Goal: Task Accomplishment & Management: Complete application form

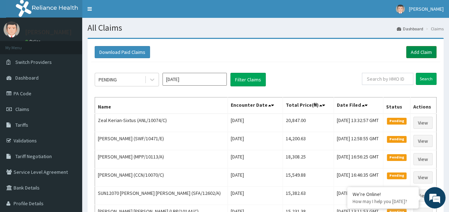
drag, startPoint x: 0, startPoint y: 0, endPoint x: 425, endPoint y: 49, distance: 428.0
click at [425, 49] on link "Add Claim" at bounding box center [421, 52] width 30 height 12
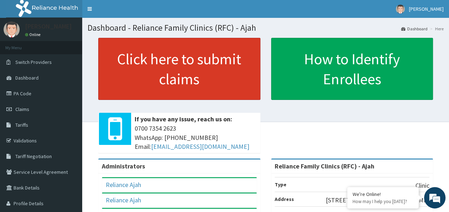
click at [183, 66] on link "Click here to submit claims" at bounding box center [179, 69] width 162 height 62
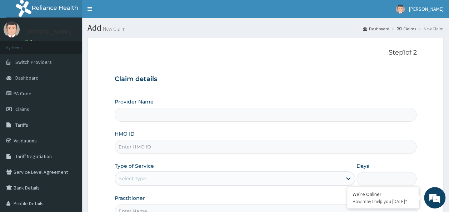
type input "Reliance Family Clinics (RFC) - Ajah"
click at [151, 147] on input "HMO ID" at bounding box center [266, 147] width 302 height 14
paste input "WFE/10028/B"
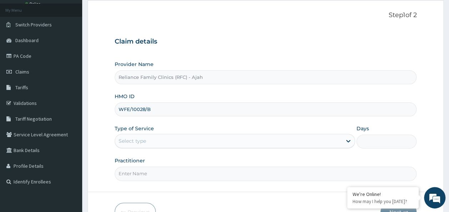
scroll to position [80, 0]
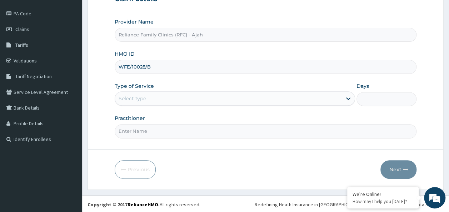
type input "WFE/10028/B"
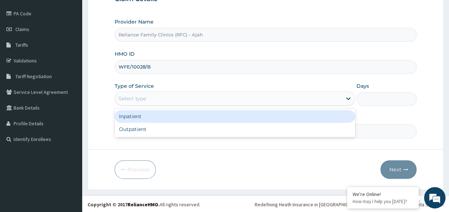
click at [294, 131] on div "Outpatient" at bounding box center [235, 129] width 240 height 13
type input "1"
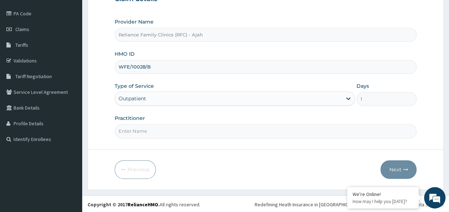
click at [275, 132] on input "Practitioner" at bounding box center [266, 131] width 302 height 14
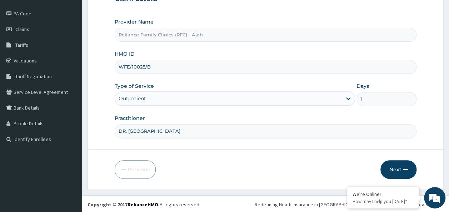
type input "DR. LOCUM"
click at [404, 170] on icon "button" at bounding box center [405, 169] width 5 height 5
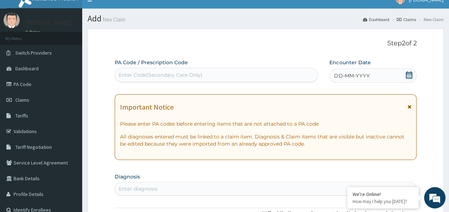
scroll to position [8, 0]
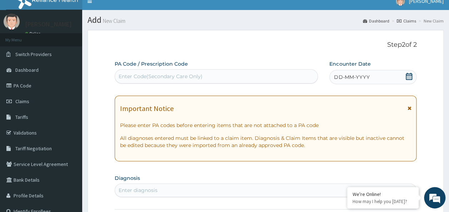
click at [376, 76] on div "DD-MM-YYYY" at bounding box center [372, 77] width 87 height 14
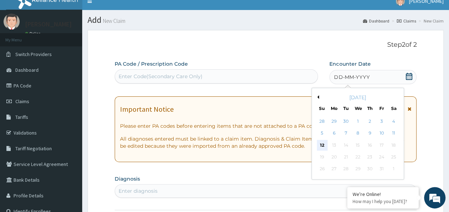
click at [323, 145] on div "12" at bounding box center [322, 145] width 11 height 11
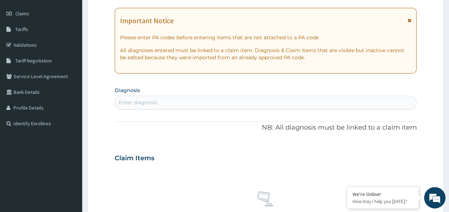
scroll to position [97, 0]
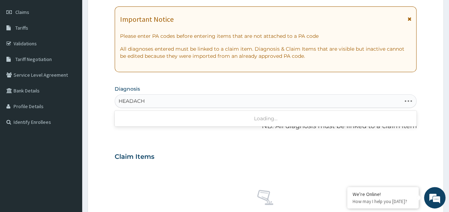
type input "HEADACHE"
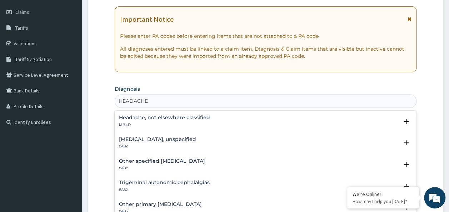
click at [191, 118] on h4 "Headache, not elsewhere classified" at bounding box center [164, 117] width 91 height 5
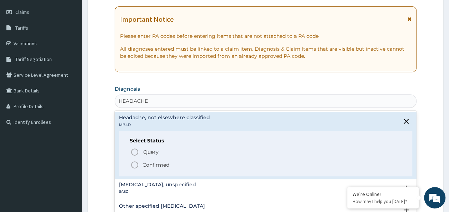
click at [171, 164] on span "Confirmed" at bounding box center [266, 165] width 272 height 9
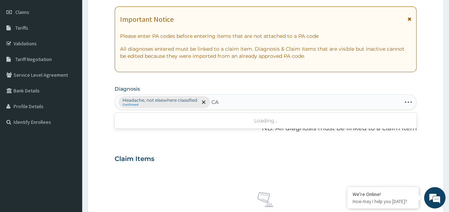
type input "C"
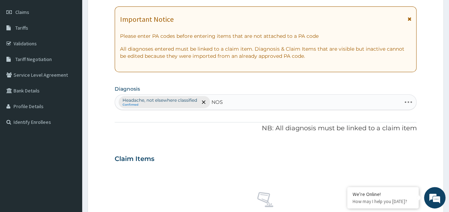
type input "NOSE"
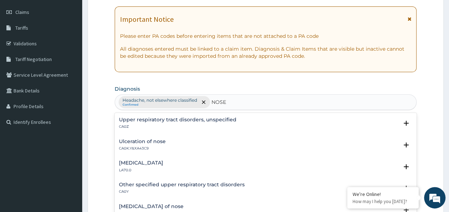
click at [190, 121] on h4 "Upper respiratory tract disorders, unspecified" at bounding box center [178, 119] width 118 height 5
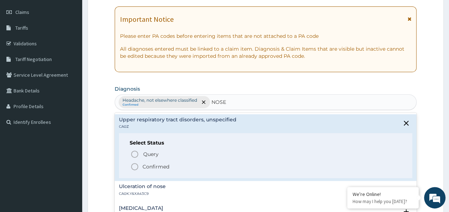
click at [170, 170] on span "Confirmed" at bounding box center [266, 167] width 272 height 9
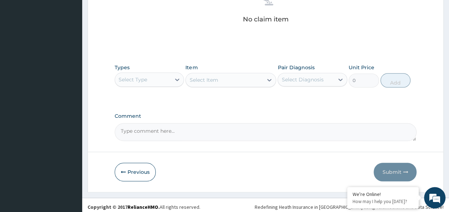
scroll to position [302, 0]
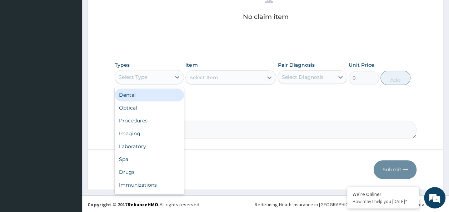
click at [150, 122] on div "Procedures" at bounding box center [150, 120] width 70 height 13
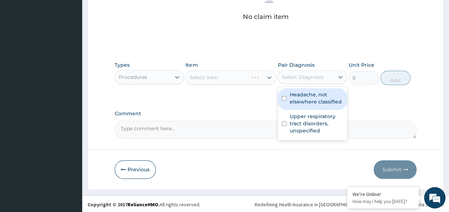
click at [284, 98] on input "checkbox" at bounding box center [284, 98] width 5 height 5
checkbox input "true"
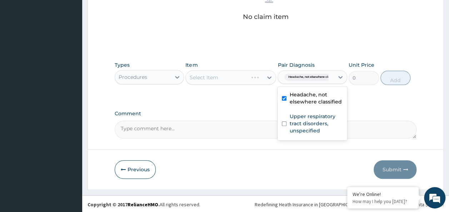
click at [284, 124] on input "checkbox" at bounding box center [284, 123] width 5 height 5
checkbox input "true"
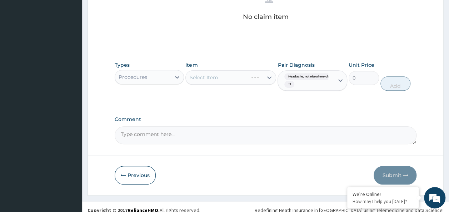
click at [223, 101] on div "Types Procedures Item Select Item Pair Diagnosis Headache, not elsewhere classi…" at bounding box center [266, 82] width 302 height 48
click at [227, 79] on div "Select Item" at bounding box center [230, 77] width 91 height 14
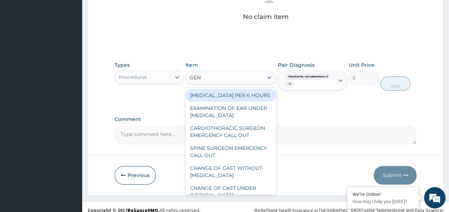
type input "GENE"
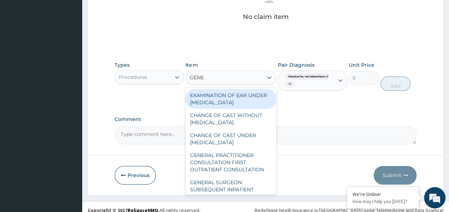
click at [242, 164] on div "GENERAL PRACTITIONER CONSULTATION FIRST OUTPATIENT CONSULTATION" at bounding box center [230, 162] width 91 height 27
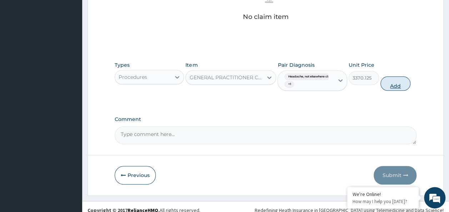
click at [404, 84] on button "Add" at bounding box center [396, 83] width 30 height 14
type input "0"
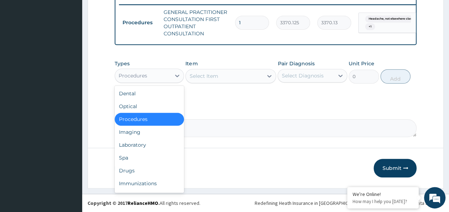
click at [143, 144] on div "Laboratory" at bounding box center [150, 145] width 70 height 13
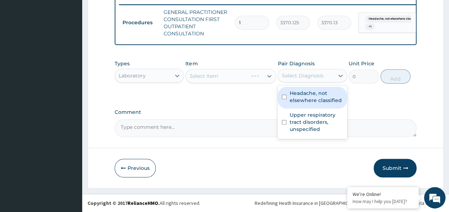
click at [284, 98] on input "checkbox" at bounding box center [284, 97] width 5 height 5
checkbox input "true"
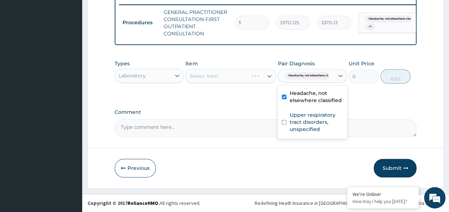
click at [284, 123] on input "checkbox" at bounding box center [284, 122] width 5 height 5
checkbox input "true"
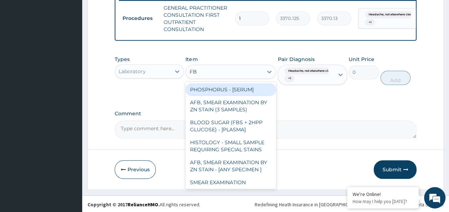
type input "FBC"
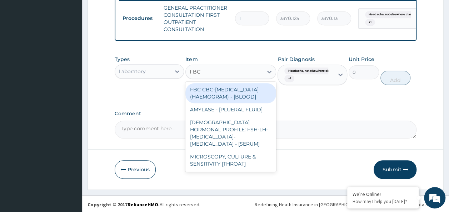
click at [234, 103] on div "FBC CBC-[MEDICAL_DATA] (HAEMOGRAM) - [BLOOD]" at bounding box center [230, 93] width 91 height 20
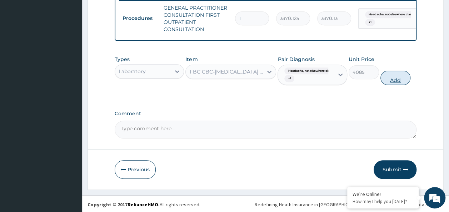
click at [402, 85] on button "Add" at bounding box center [396, 78] width 30 height 14
type input "0"
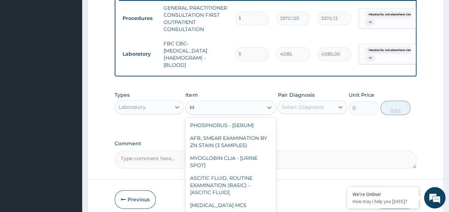
type input "MA"
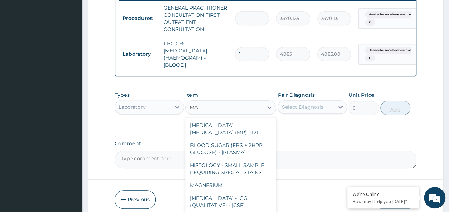
click at [239, 131] on div "[MEDICAL_DATA] [MEDICAL_DATA] (MP) RDT" at bounding box center [230, 129] width 91 height 20
type input "1531.875"
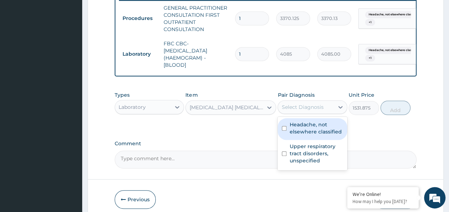
click at [283, 131] on input "checkbox" at bounding box center [284, 128] width 5 height 5
checkbox input "true"
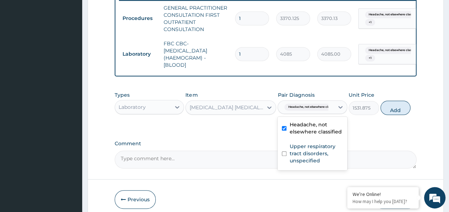
click at [284, 156] on input "checkbox" at bounding box center [284, 153] width 5 height 5
checkbox input "true"
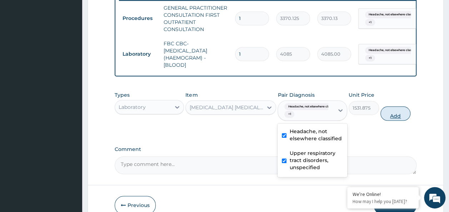
click at [402, 118] on button "Add" at bounding box center [396, 113] width 30 height 14
type input "0"
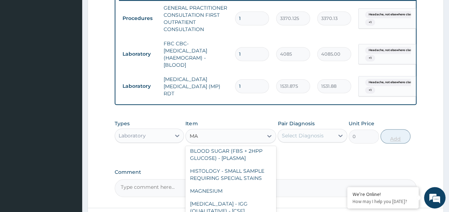
scroll to position [3, 0]
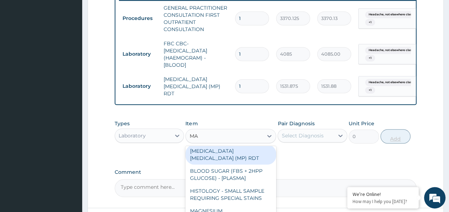
type input "MALA"
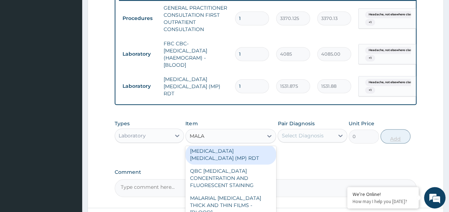
scroll to position [0, 0]
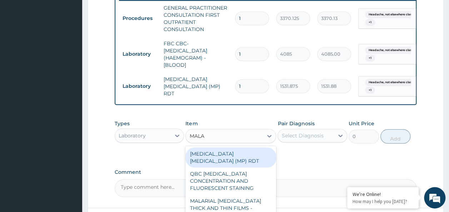
click at [259, 199] on div "MALARIAL [MEDICAL_DATA] THICK AND THIN FILMS - [BLOOD]" at bounding box center [230, 208] width 91 height 27
type input "1531.875"
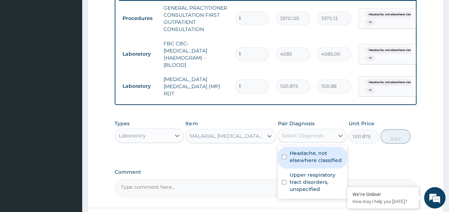
click at [284, 159] on input "checkbox" at bounding box center [284, 157] width 5 height 5
checkbox input "true"
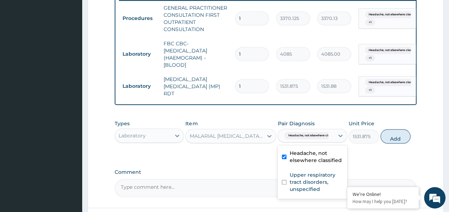
click at [285, 184] on input "checkbox" at bounding box center [284, 182] width 5 height 5
checkbox input "true"
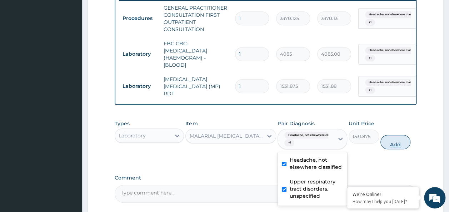
click at [393, 147] on button "Add" at bounding box center [396, 142] width 30 height 14
type input "0"
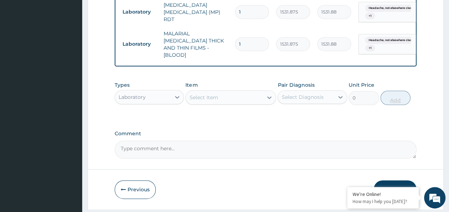
scroll to position [376, 0]
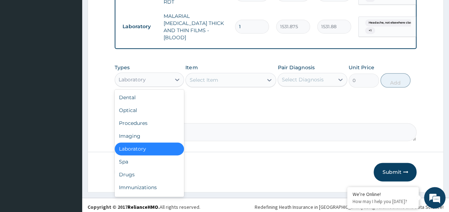
click at [134, 170] on div "Drugs" at bounding box center [150, 174] width 70 height 13
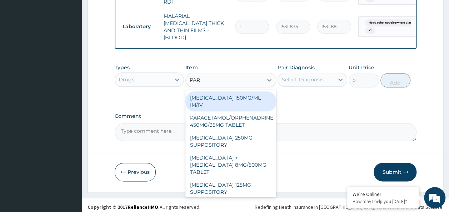
type input "PARA"
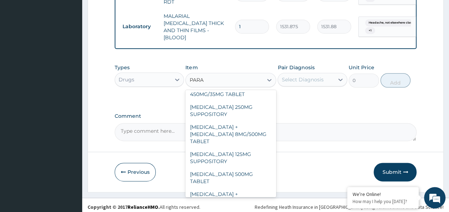
scroll to position [0, 0]
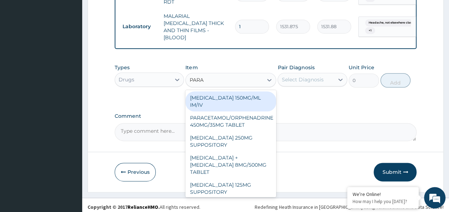
click at [254, 97] on div "[MEDICAL_DATA] 150MG/ML IM/IV" at bounding box center [230, 101] width 91 height 20
type input "300"
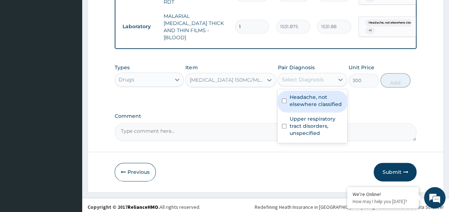
click at [285, 99] on input "checkbox" at bounding box center [284, 101] width 5 height 5
checkbox input "true"
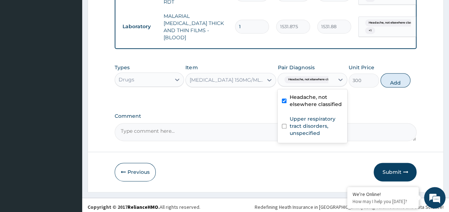
click at [286, 125] on input "checkbox" at bounding box center [284, 126] width 5 height 5
checkbox input "true"
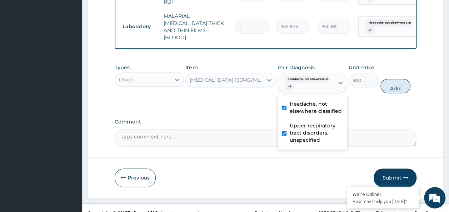
click at [397, 87] on button "Add" at bounding box center [396, 86] width 30 height 14
type input "0"
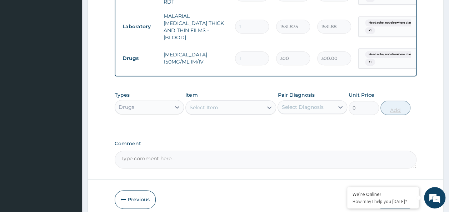
type input "12"
type input "3600.00"
type input "12"
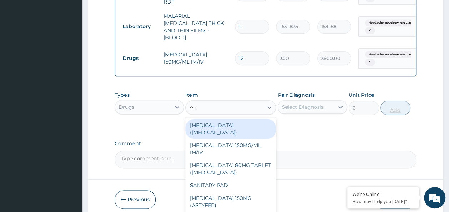
type input "ART"
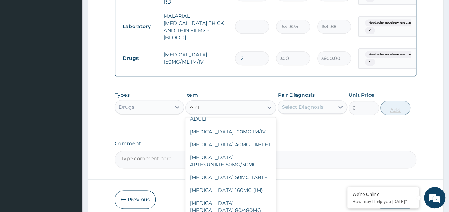
scroll to position [41, 0]
click at [243, 183] on div "[MEDICAL_DATA] 160MG (IM)" at bounding box center [230, 189] width 91 height 13
type input "1000.5"
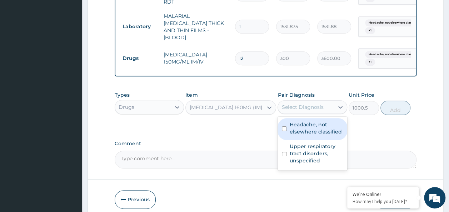
click at [282, 126] on input "checkbox" at bounding box center [284, 128] width 5 height 5
checkbox input "true"
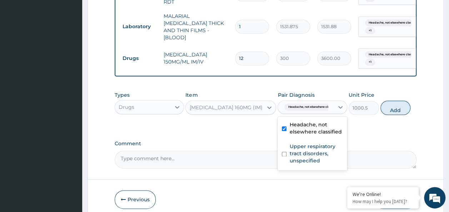
click at [284, 152] on input "checkbox" at bounding box center [284, 154] width 5 height 5
checkbox input "true"
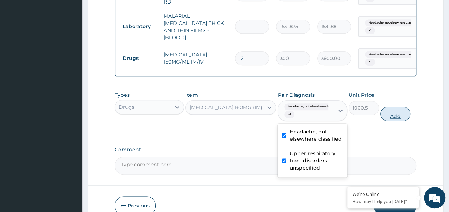
click at [404, 113] on button "Add" at bounding box center [396, 114] width 30 height 14
type input "0"
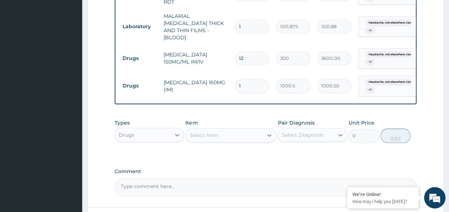
type input "0.00"
type input "4"
type input "4002.00"
type input "4"
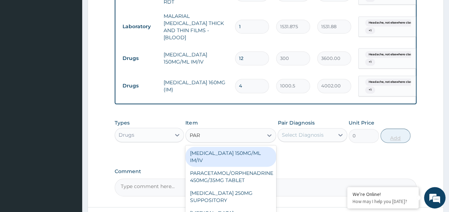
type input "PARA"
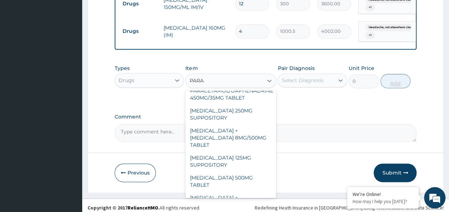
scroll to position [81, 0]
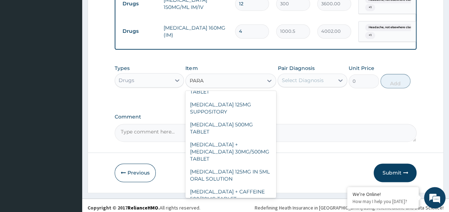
click at [241, 118] on div "[MEDICAL_DATA] 500MG TABLET" at bounding box center [230, 128] width 91 height 20
type input "30"
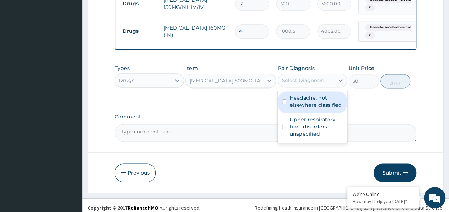
click at [284, 100] on input "checkbox" at bounding box center [284, 101] width 5 height 5
checkbox input "true"
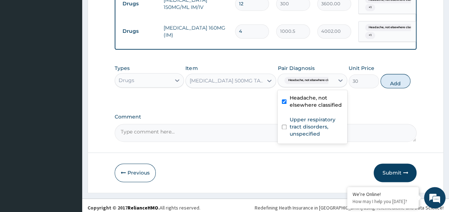
click at [284, 125] on input "checkbox" at bounding box center [284, 127] width 5 height 5
checkbox input "true"
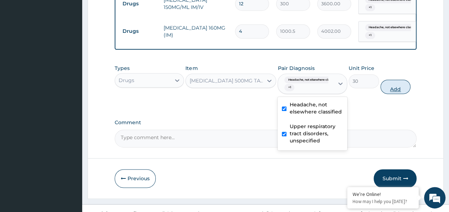
click at [400, 86] on button "Add" at bounding box center [396, 87] width 30 height 14
type input "0"
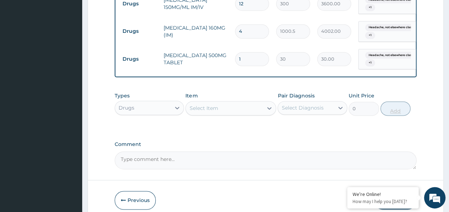
type input "18"
type input "540.00"
type input "18"
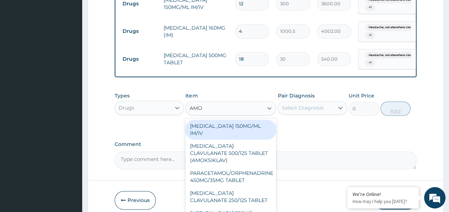
type input "AMOX"
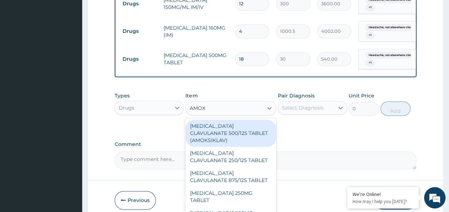
click at [248, 132] on div "[MEDICAL_DATA] CLAVULANATE 500/125 TABLET (AMOKSIKLAV)" at bounding box center [230, 133] width 91 height 27
type input "756"
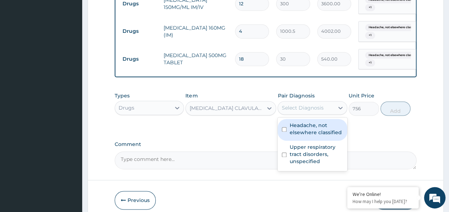
click at [284, 127] on input "checkbox" at bounding box center [284, 129] width 5 height 5
checkbox input "true"
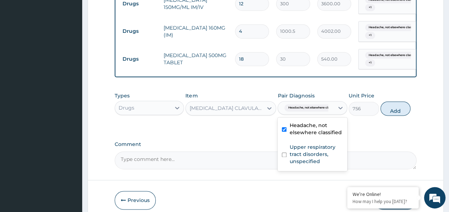
click at [284, 153] on input "checkbox" at bounding box center [284, 155] width 5 height 5
checkbox input "true"
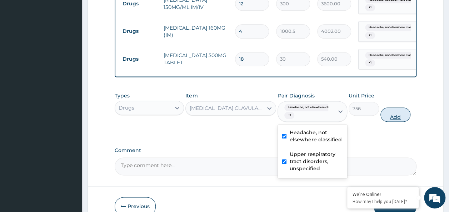
click at [405, 111] on button "Add" at bounding box center [396, 115] width 30 height 14
type input "0"
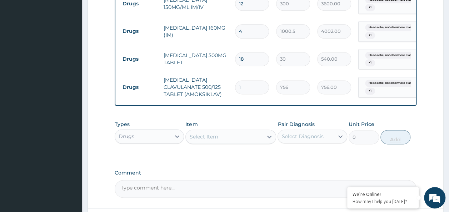
type input "14"
type input "10584.00"
type input "14"
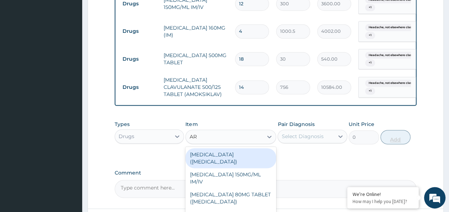
type input "ART"
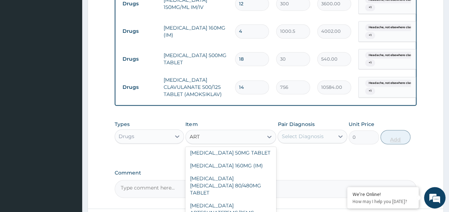
scroll to position [95, 0]
click at [240, 177] on div "[MEDICAL_DATA] [MEDICAL_DATA] 80/480MG TABLET" at bounding box center [230, 185] width 91 height 27
type input "450"
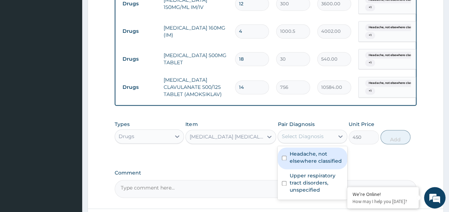
click at [285, 156] on input "checkbox" at bounding box center [284, 158] width 5 height 5
checkbox input "true"
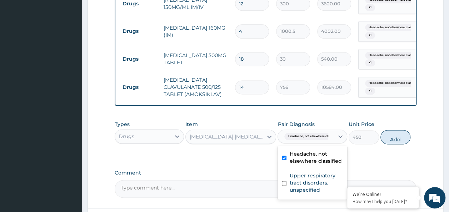
click at [284, 181] on input "checkbox" at bounding box center [284, 183] width 5 height 5
checkbox input "true"
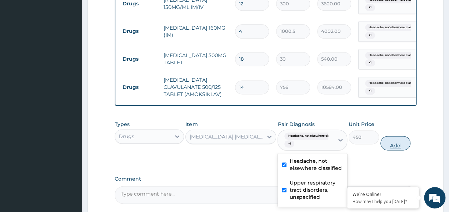
click at [400, 141] on button "Add" at bounding box center [396, 143] width 30 height 14
type input "0"
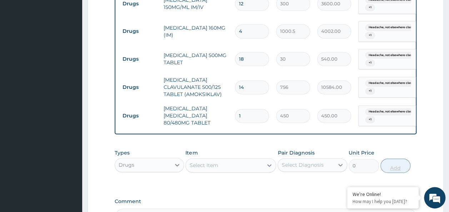
type input "0.00"
type input "6"
type input "2700.00"
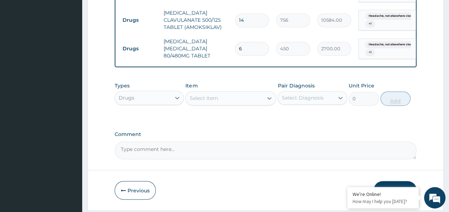
scroll to position [498, 0]
type input "6"
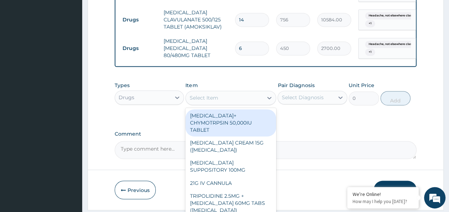
click at [199, 94] on div "Select Item" at bounding box center [203, 97] width 29 height 7
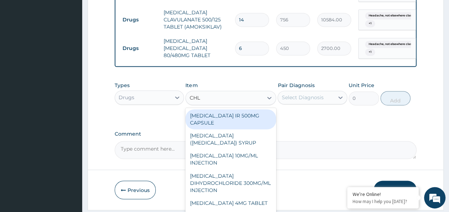
type input "CHLO"
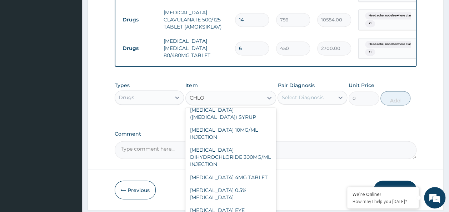
scroll to position [32, 0]
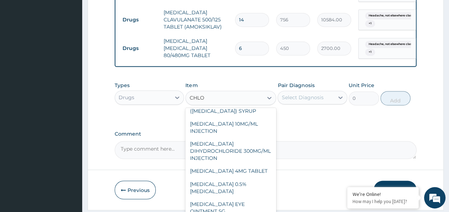
click at [237, 177] on div "[MEDICAL_DATA] 4MG TABLET" at bounding box center [230, 171] width 91 height 13
type input "60"
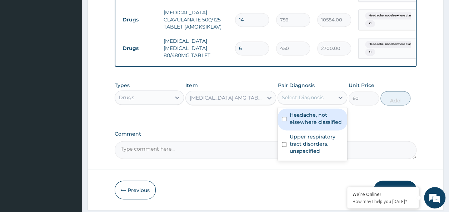
click at [284, 117] on input "checkbox" at bounding box center [284, 119] width 5 height 5
checkbox input "true"
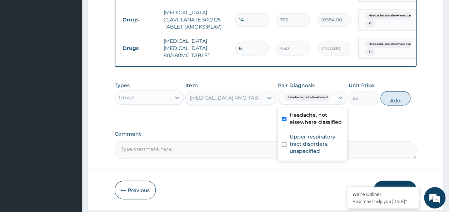
click at [284, 142] on input "checkbox" at bounding box center [284, 144] width 5 height 5
checkbox input "true"
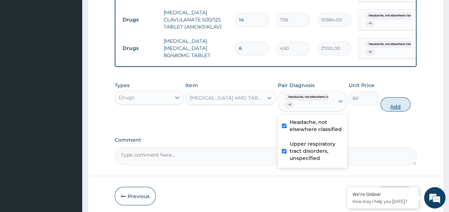
click at [404, 100] on button "Add" at bounding box center [396, 104] width 30 height 14
type input "0"
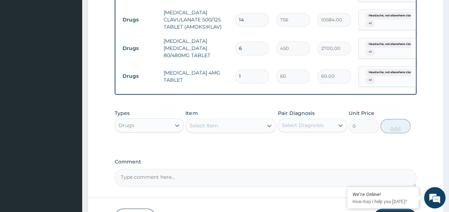
type input "0.00"
type input "8"
type input "480.00"
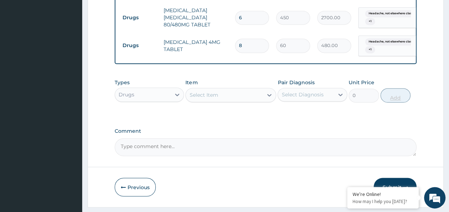
scroll to position [543, 0]
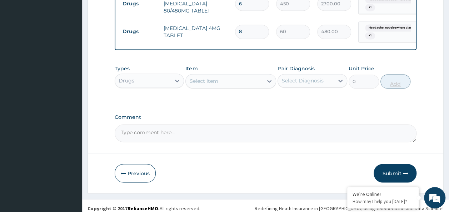
type input "8"
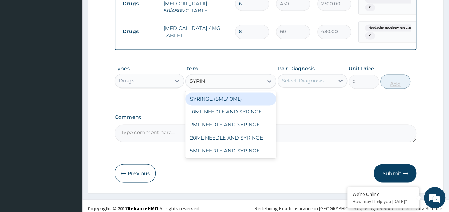
type input "[PERSON_NAME]"
click at [247, 146] on div "5ML NEEDLE AND SYRINGE" at bounding box center [230, 150] width 91 height 13
type input "109.25"
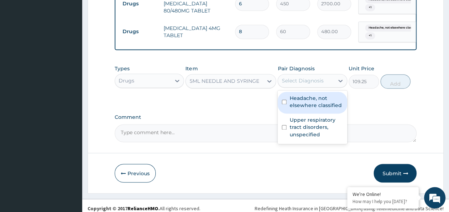
click at [284, 100] on input "checkbox" at bounding box center [284, 102] width 5 height 5
checkbox input "true"
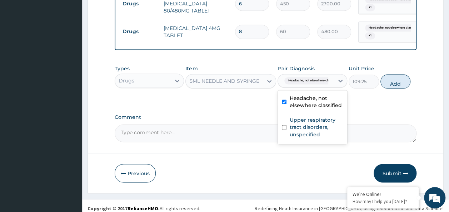
click at [282, 128] on div "Upper respiratory tract disorders, unspecified" at bounding box center [313, 128] width 70 height 29
checkbox input "true"
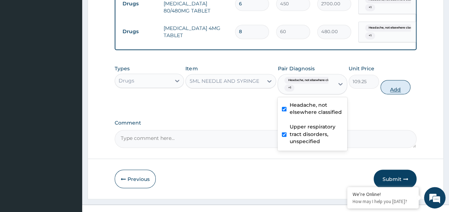
click at [398, 84] on button "Add" at bounding box center [396, 87] width 30 height 14
type input "0"
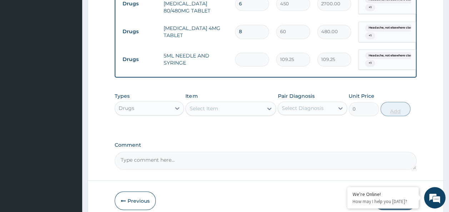
type input "0.00"
type input "7"
type input "764.75"
type input "7"
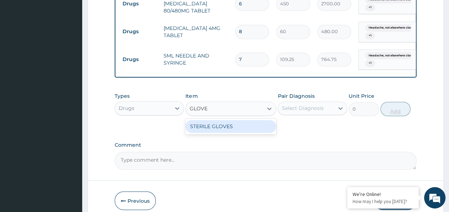
type input "GLOVES"
click at [235, 124] on div "STERILE GLOVES" at bounding box center [230, 126] width 91 height 13
type input "500"
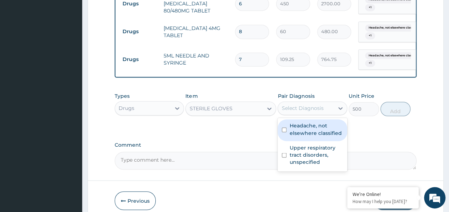
click at [285, 128] on input "checkbox" at bounding box center [284, 130] width 5 height 5
checkbox input "true"
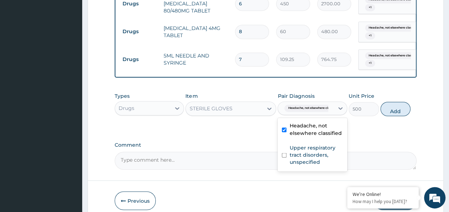
click at [284, 153] on input "checkbox" at bounding box center [284, 155] width 5 height 5
checkbox input "true"
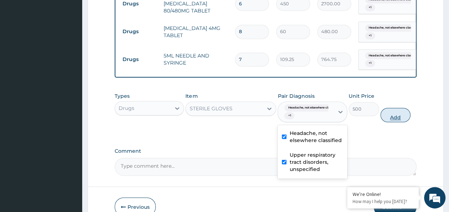
click at [395, 113] on button "Add" at bounding box center [396, 115] width 30 height 14
type input "0"
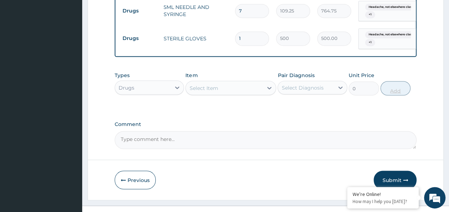
scroll to position [598, 0]
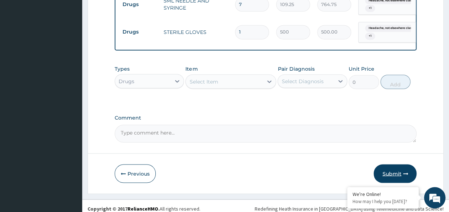
click at [400, 171] on button "Submit" at bounding box center [395, 173] width 43 height 19
